Goal: Find specific page/section: Find specific page/section

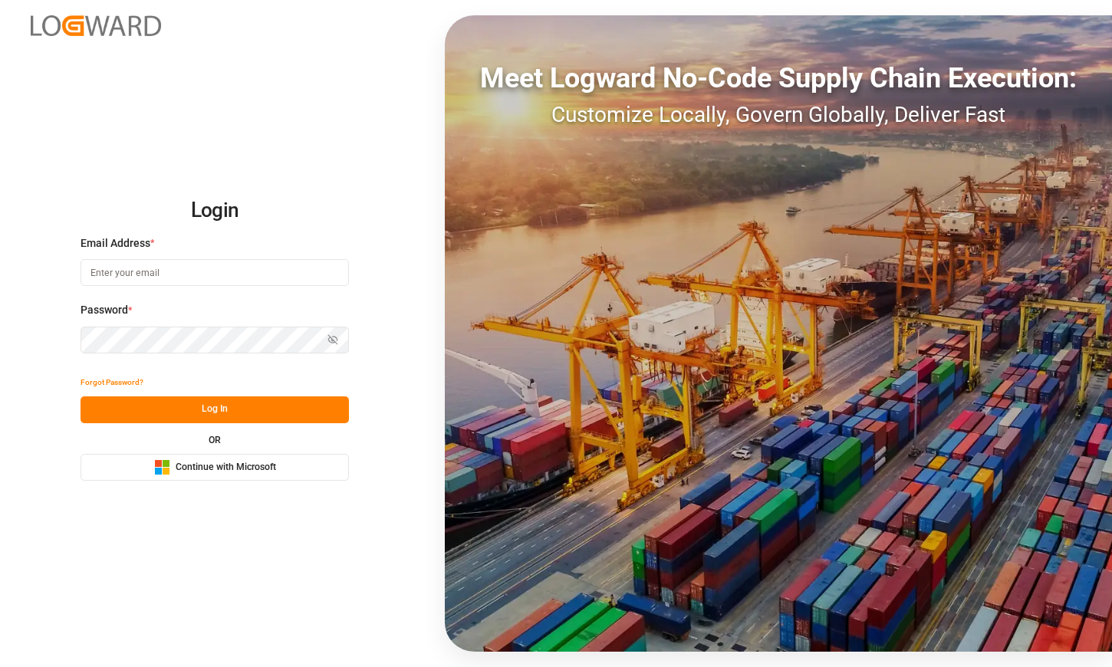
click at [218, 465] on span "Continue with Microsoft" at bounding box center [226, 468] width 100 height 14
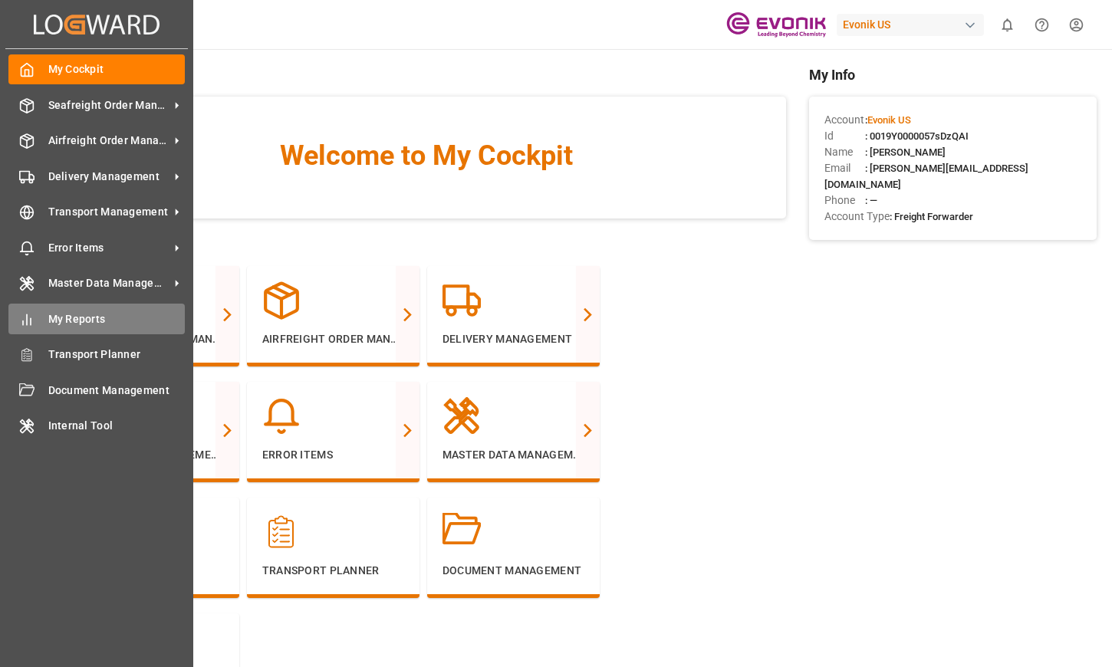
click at [60, 318] on span "My Reports" at bounding box center [116, 319] width 137 height 16
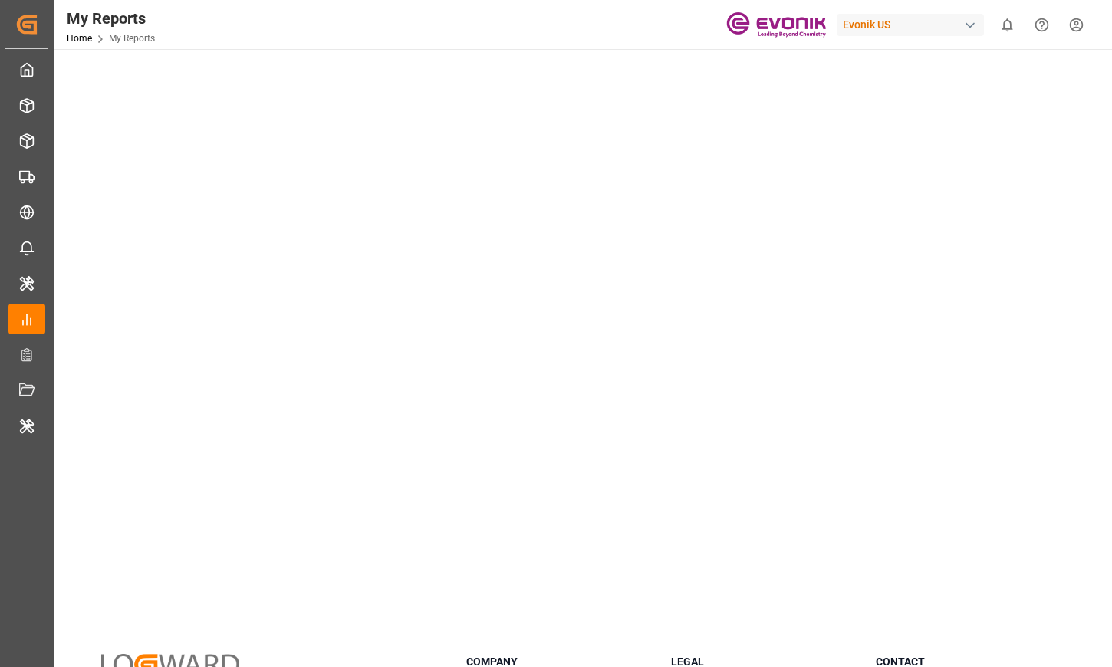
scroll to position [123, 0]
click at [357, 622] on div "Select Category Allocation Select Report Allocation Management Admin Dashboard …" at bounding box center [581, 369] width 1055 height 886
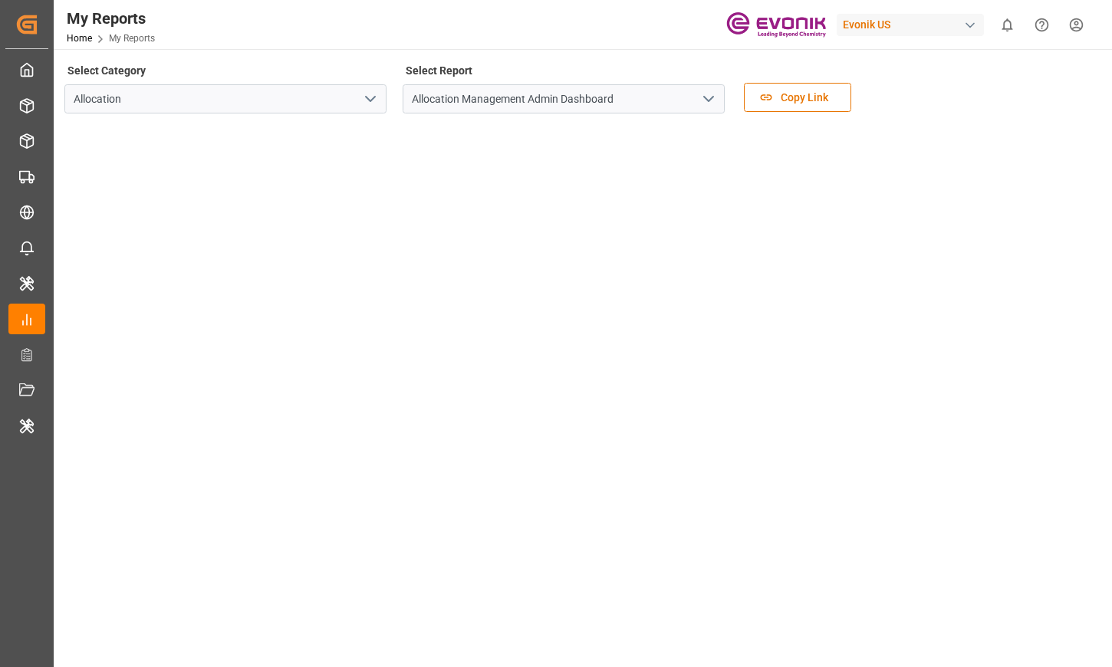
click at [376, 104] on icon "open menu" at bounding box center [370, 99] width 18 height 18
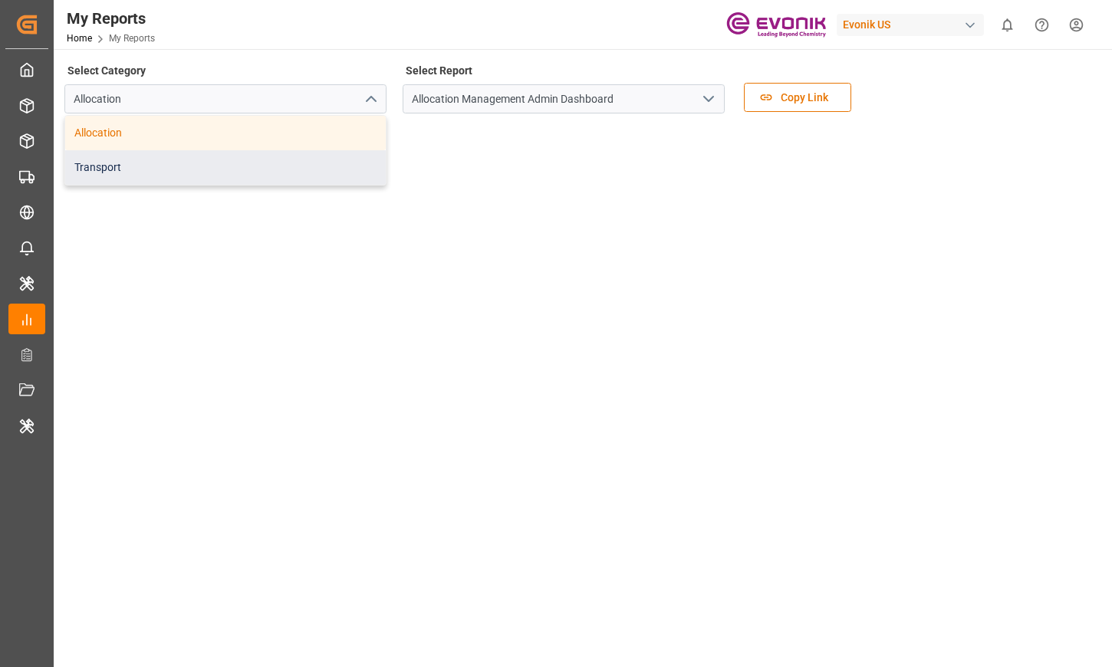
click at [337, 155] on div "Transport" at bounding box center [225, 167] width 321 height 35
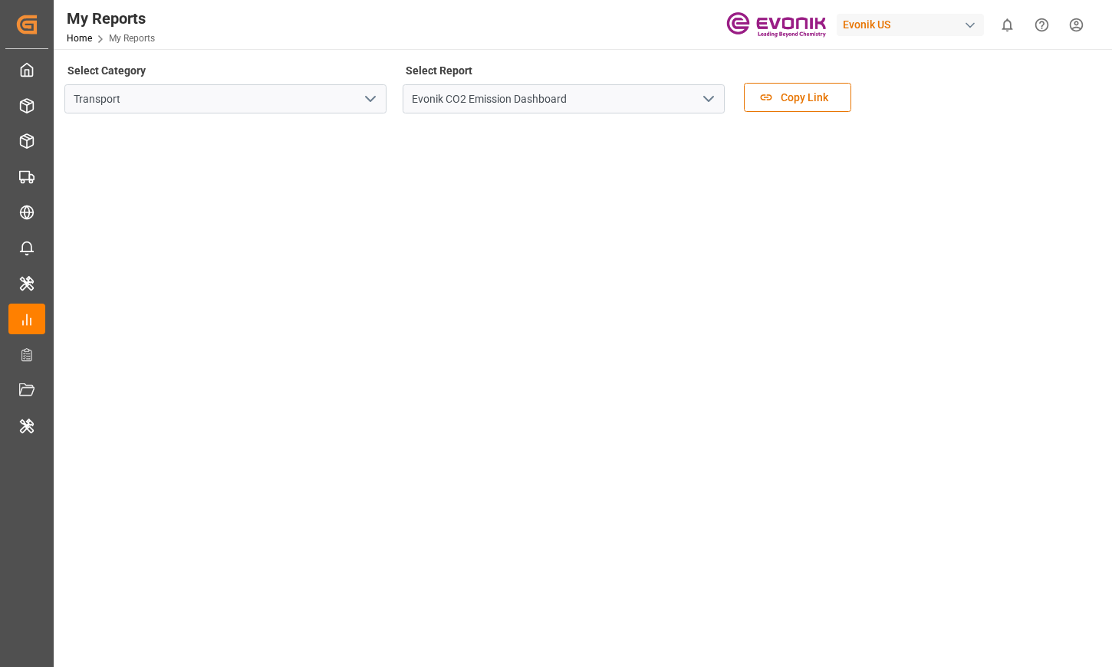
click at [368, 97] on icon "open menu" at bounding box center [370, 99] width 18 height 18
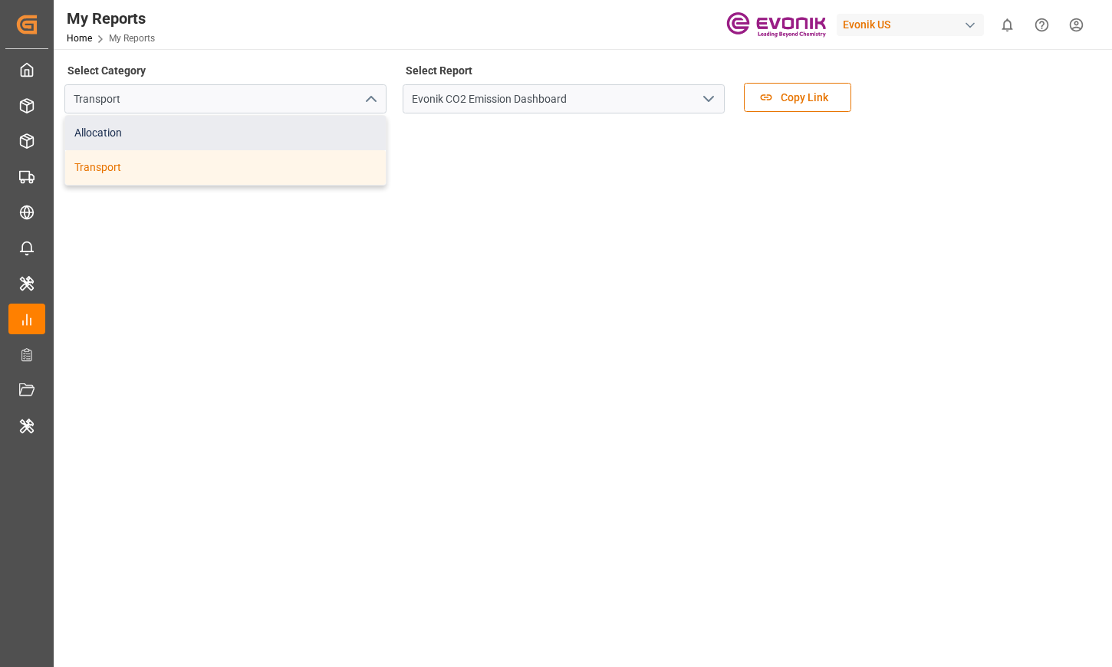
click at [314, 133] on div "Allocation" at bounding box center [225, 133] width 321 height 35
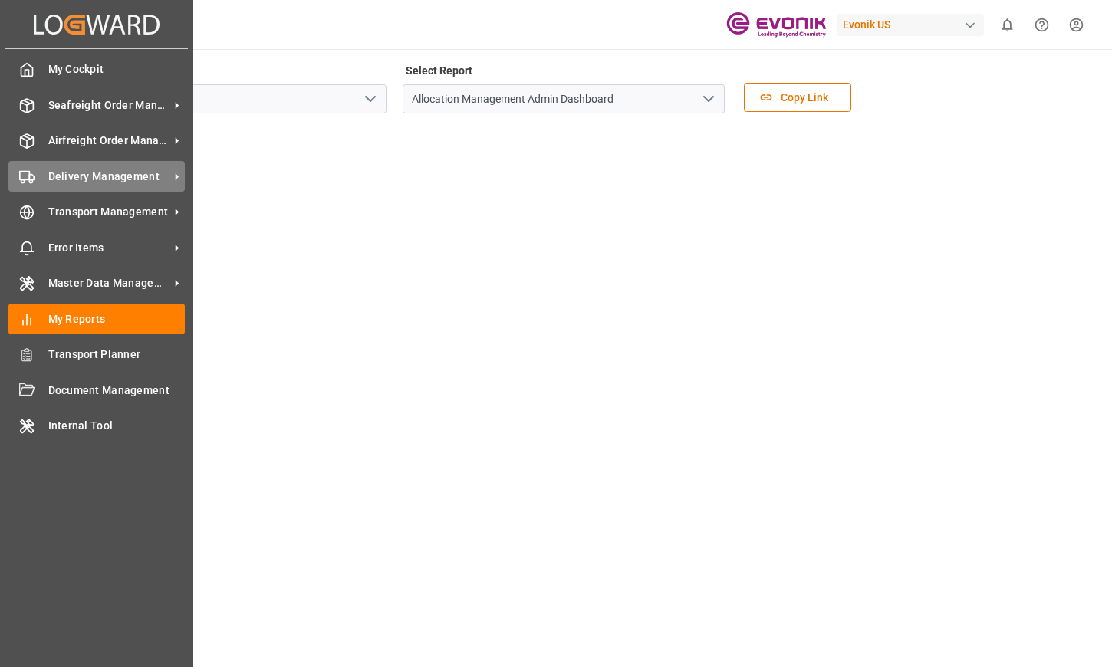
click at [115, 176] on span "Delivery Management" at bounding box center [108, 177] width 121 height 16
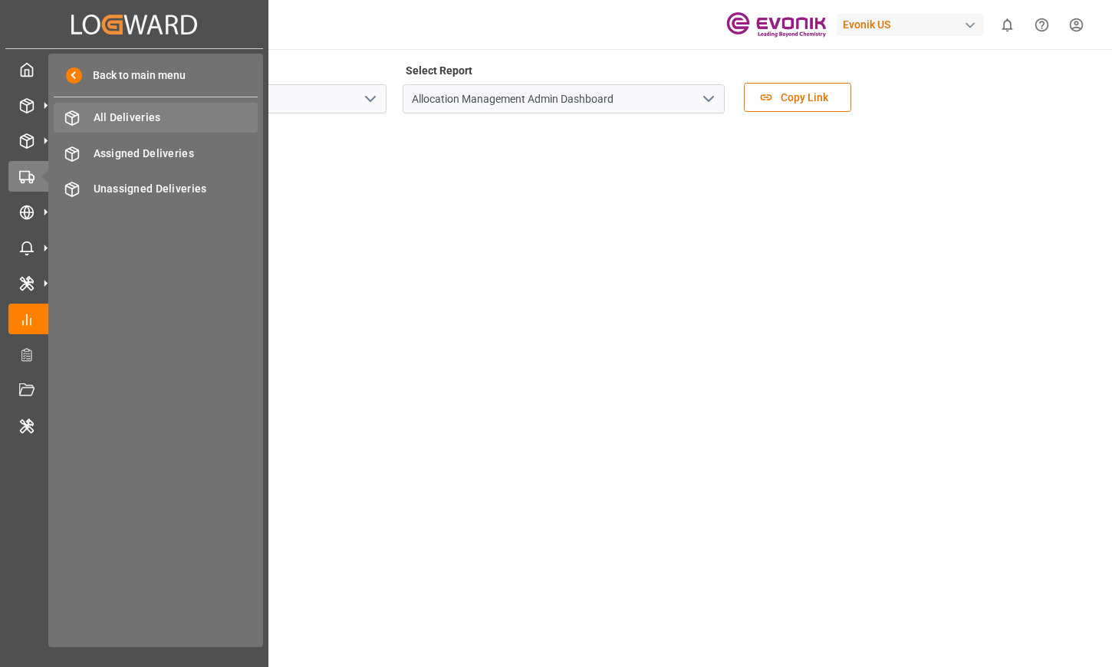
click at [210, 109] on div "All Deliveries All Deliveries" at bounding box center [156, 118] width 204 height 30
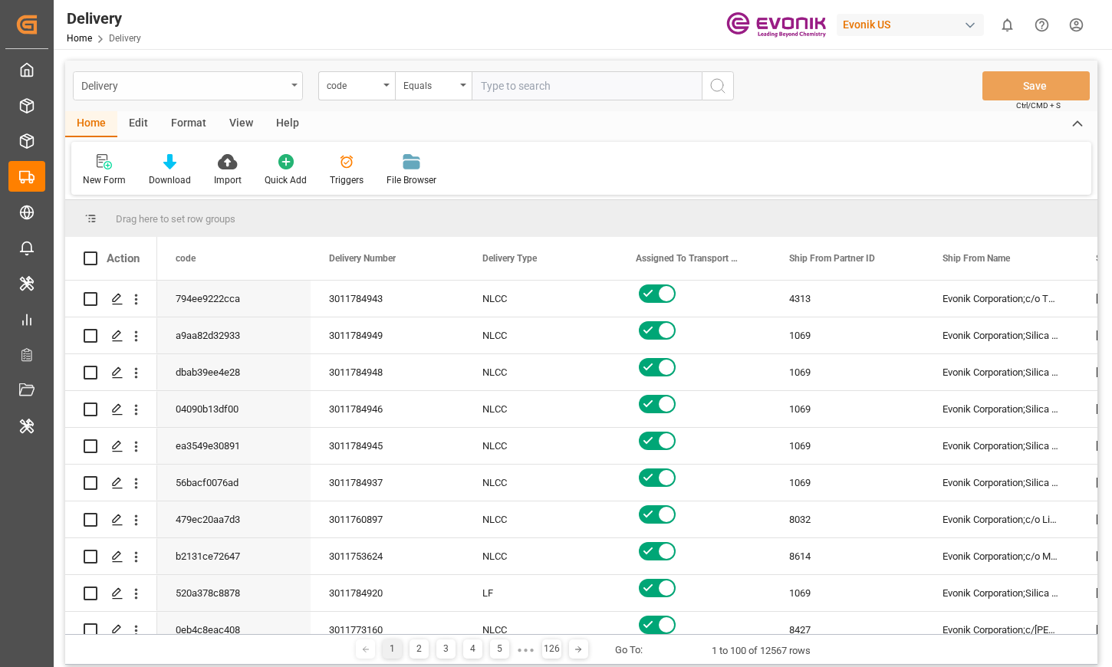
click at [291, 81] on div "Delivery" at bounding box center [188, 85] width 230 height 29
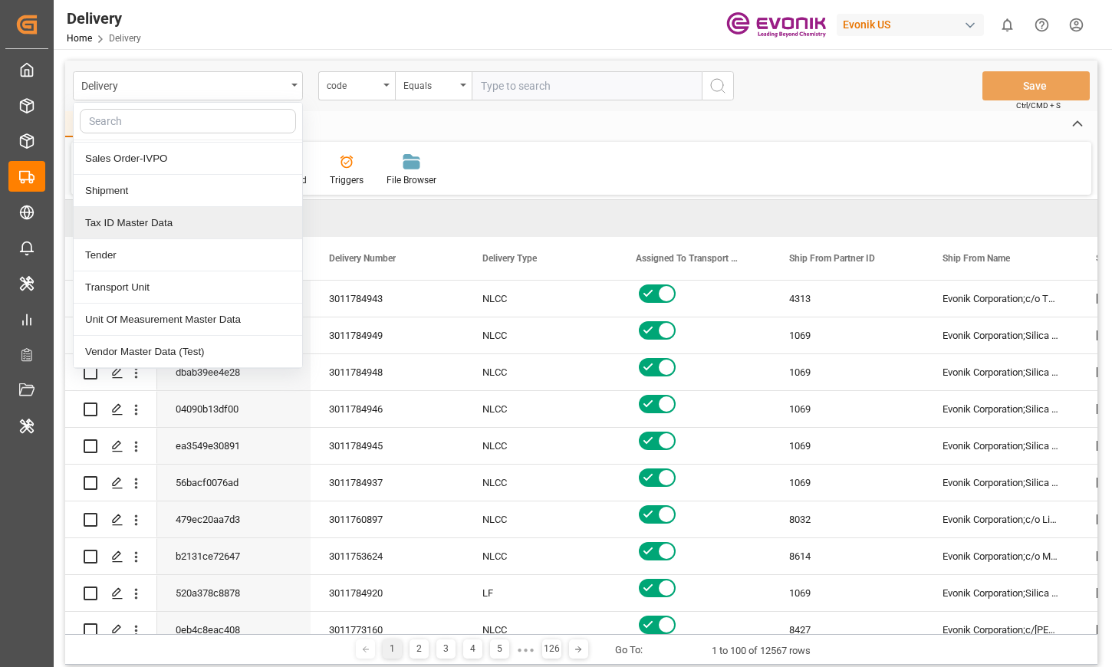
click at [847, 122] on div "Home Edit Format View Help" at bounding box center [581, 124] width 1032 height 26
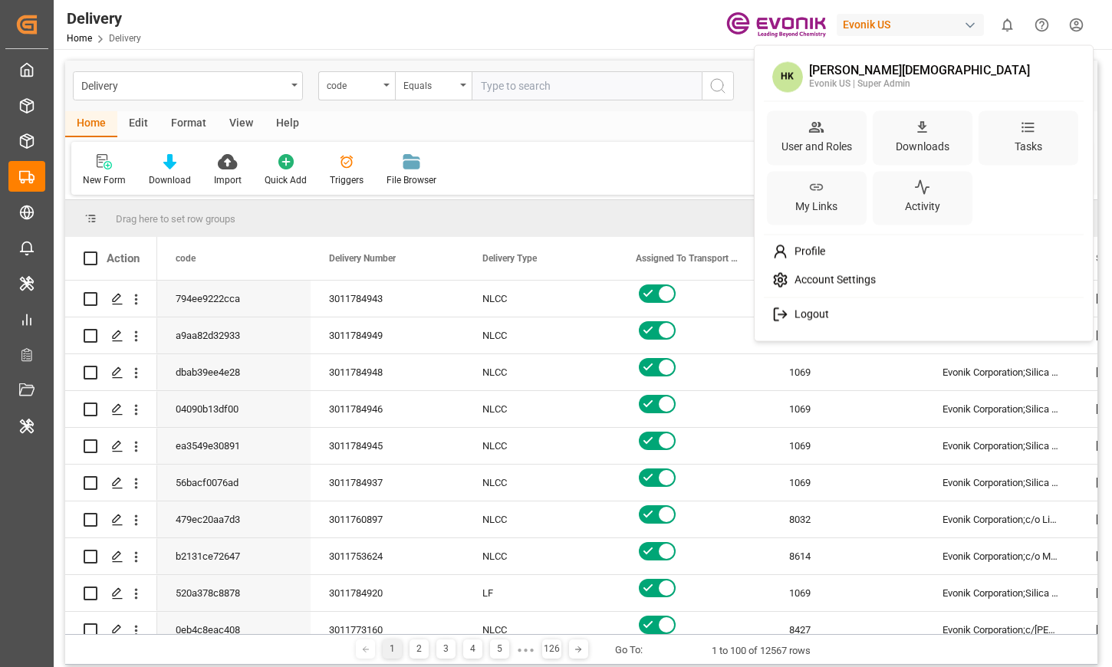
click at [1077, 18] on html "Created by potrace 1.15, written by Peter Selinger 2001-2017 Created by potrace…" at bounding box center [556, 333] width 1112 height 667
click at [837, 139] on div "User and Roles" at bounding box center [816, 146] width 77 height 22
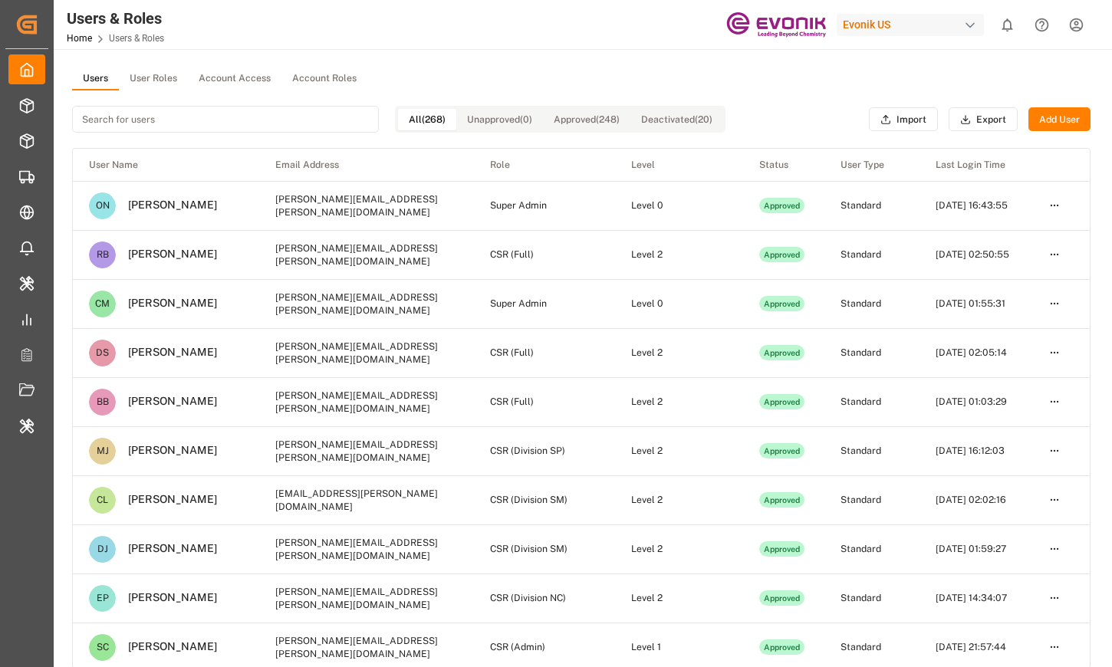
click at [154, 80] on button "User Roles" at bounding box center [153, 78] width 69 height 23
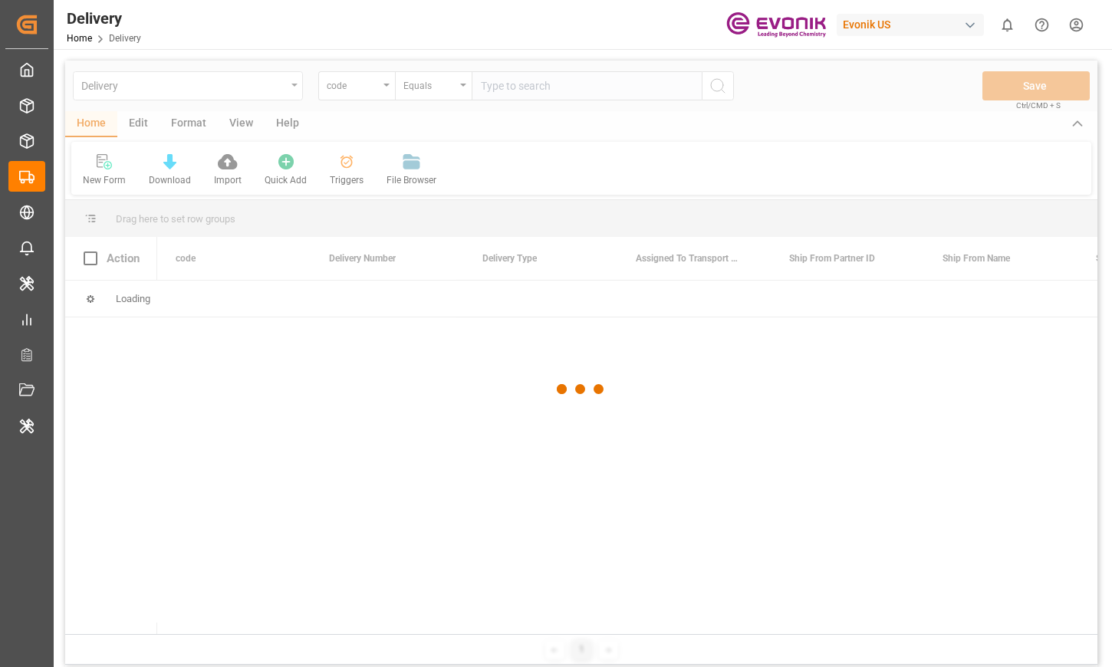
click at [291, 85] on div at bounding box center [581, 390] width 1032 height 658
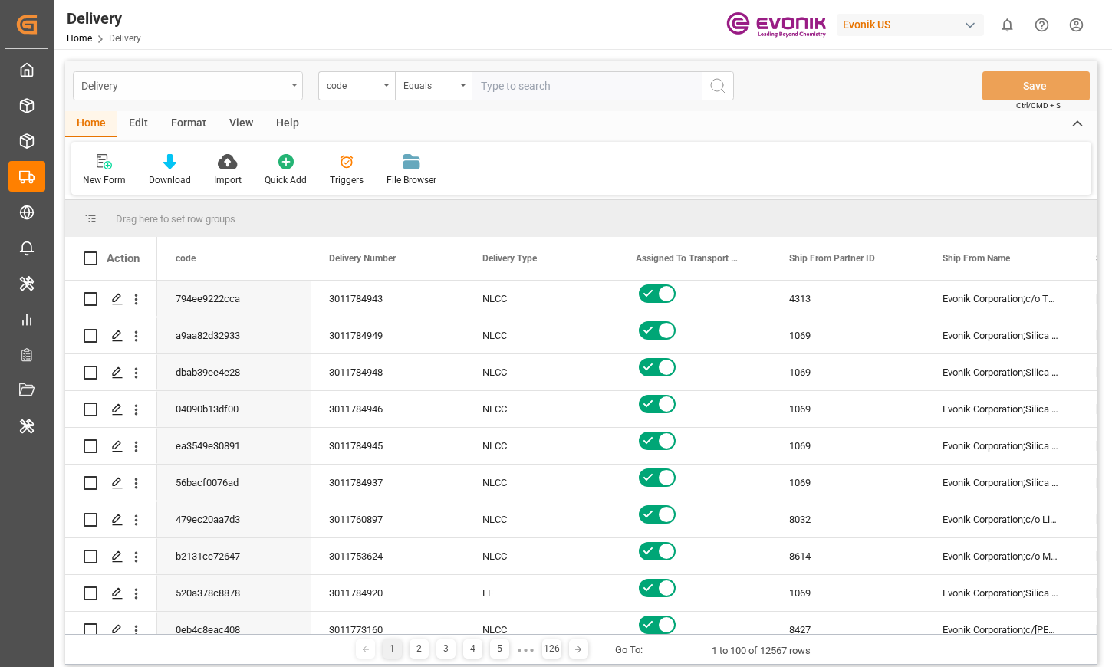
click at [291, 85] on icon "open menu" at bounding box center [294, 85] width 6 height 3
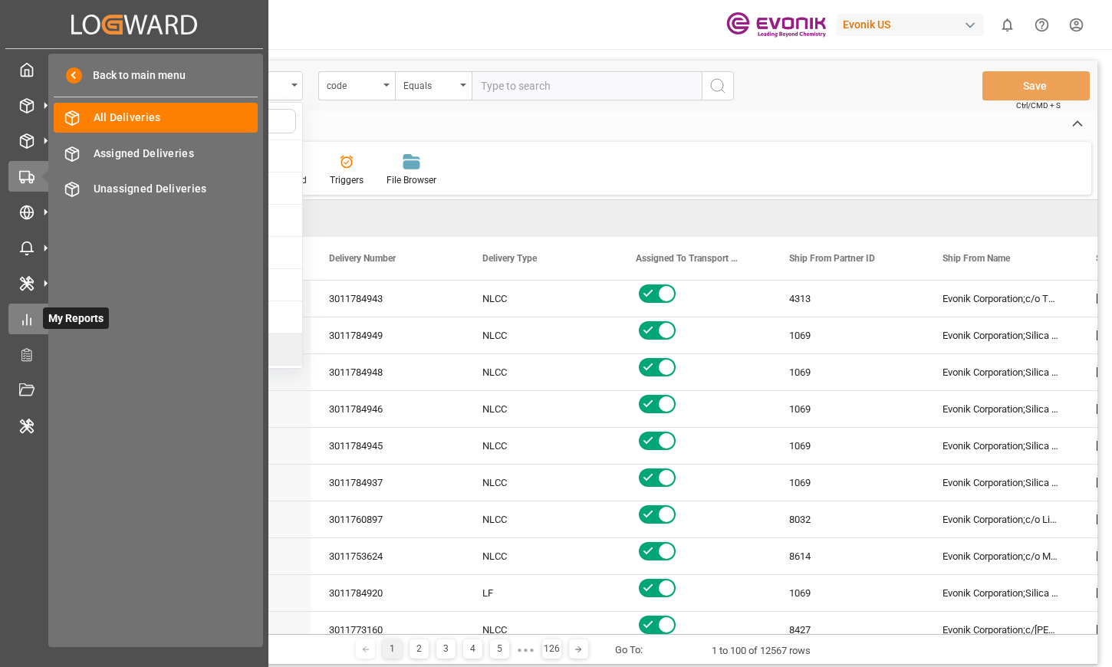
click at [25, 323] on icon at bounding box center [26, 319] width 15 height 15
